Goal: Information Seeking & Learning: Learn about a topic

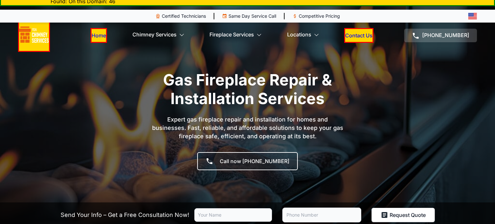
scroll to position [10, 0]
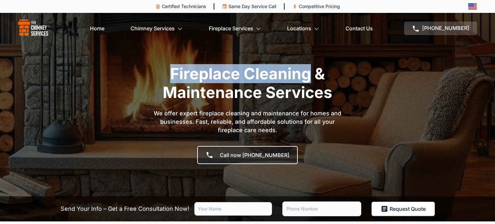
drag, startPoint x: 171, startPoint y: 74, endPoint x: 313, endPoint y: 76, distance: 141.6
click at [313, 76] on h1 "Fireplace Cleaning & Maintenance Services" at bounding box center [248, 83] width 252 height 37
copy h1 "Fireplace Cleaning"
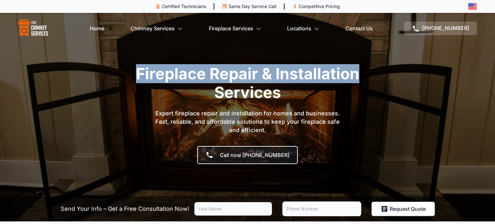
drag, startPoint x: 137, startPoint y: 73, endPoint x: 359, endPoint y: 71, distance: 221.9
click at [359, 71] on h1 "Fireplace Repair & Installation Services" at bounding box center [248, 83] width 252 height 37
copy h1 "Fireplace Repair & Installation"
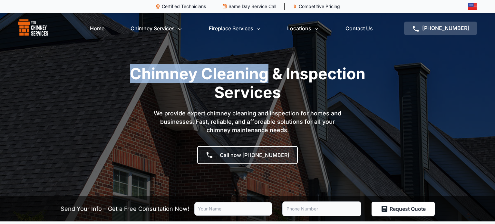
drag, startPoint x: 130, startPoint y: 73, endPoint x: 266, endPoint y: 72, distance: 136.4
click at [266, 72] on h1 "Chimney Cleaning & Inspection Services" at bounding box center [248, 83] width 252 height 37
copy h1 "Chimney Cleaning"
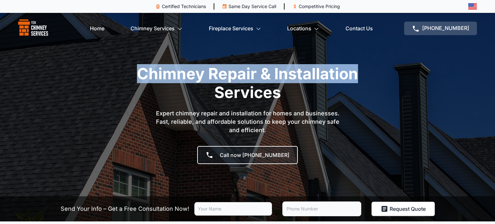
drag, startPoint x: 177, startPoint y: 76, endPoint x: 357, endPoint y: 79, distance: 179.7
click at [357, 79] on h1 "Chimney Repair & Installation Services" at bounding box center [248, 83] width 252 height 37
copy h1 "Chimney Repair & Installation"
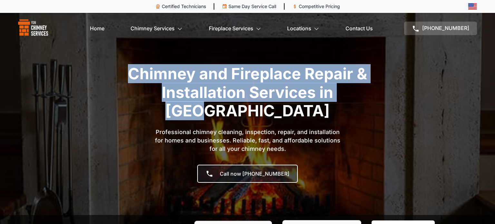
drag, startPoint x: 132, startPoint y: 74, endPoint x: 362, endPoint y: 94, distance: 230.5
click at [362, 94] on h1 "Chimney and Fireplace Repair & Installation Services in [GEOGRAPHIC_DATA]" at bounding box center [248, 93] width 252 height 56
copy h1 "Chimney and Fireplace Repair & Installation Services in [GEOGRAPHIC_DATA]"
